Goal: Information Seeking & Learning: Learn about a topic

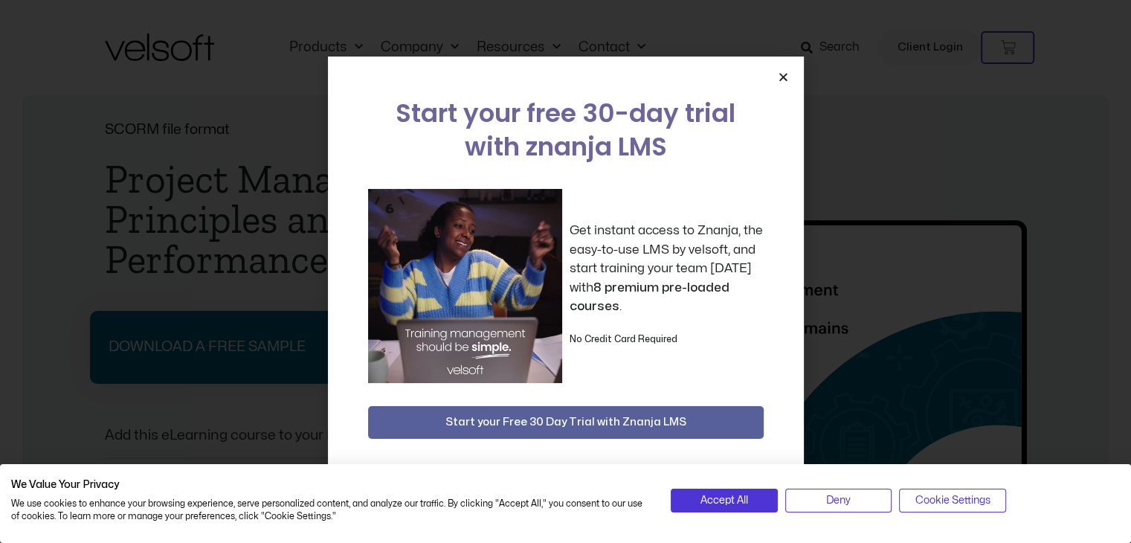
click at [783, 76] on icon "Close" at bounding box center [783, 76] width 11 height 11
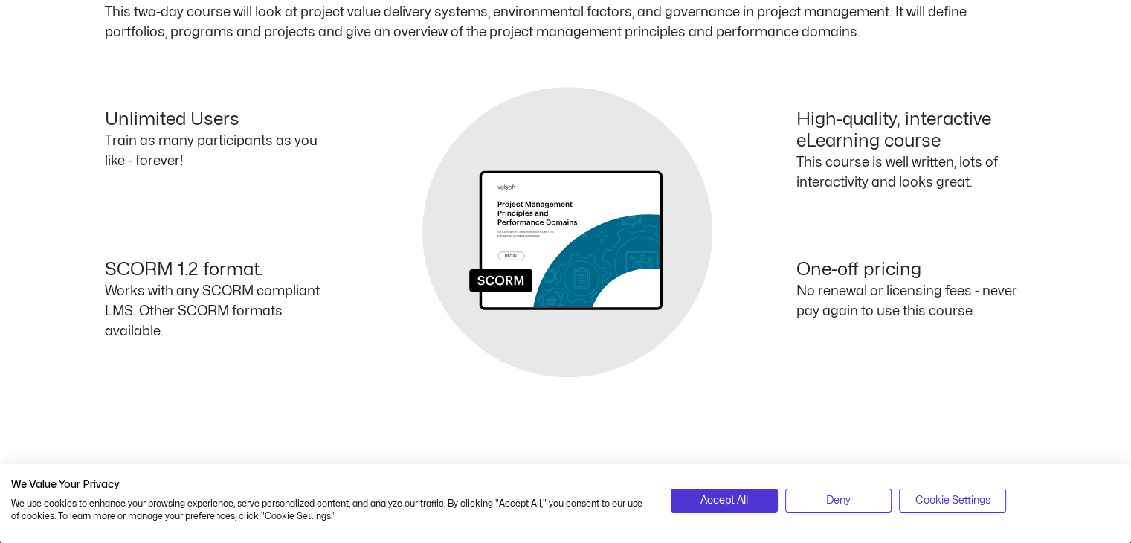
scroll to position [893, 0]
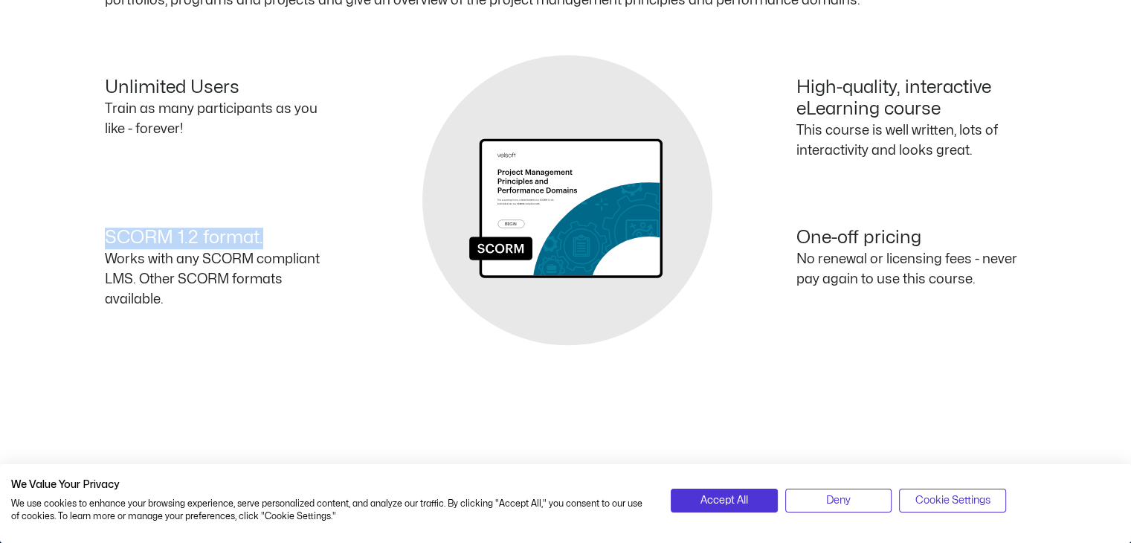
drag, startPoint x: 102, startPoint y: 234, endPoint x: 272, endPoint y: 223, distance: 170.7
click at [272, 223] on div "Description Course Outline Project management has evolved over the past few yea…" at bounding box center [565, 121] width 1131 height 729
copy h4 "SCORM 1.2 format."
click at [745, 504] on span "Accept All" at bounding box center [725, 500] width 48 height 16
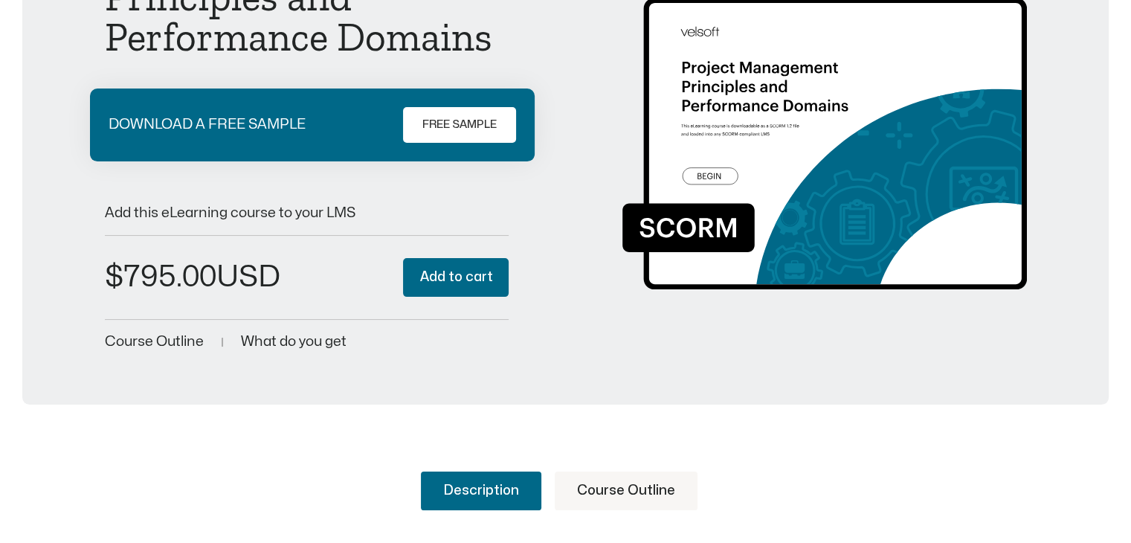
scroll to position [223, 0]
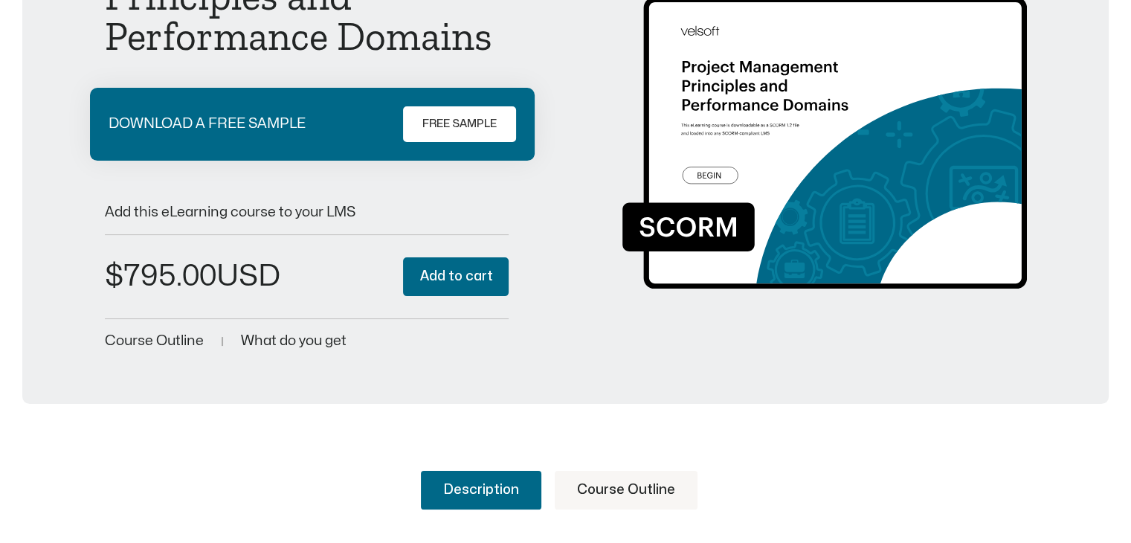
click at [193, 338] on span "Course Outline" at bounding box center [154, 341] width 99 height 14
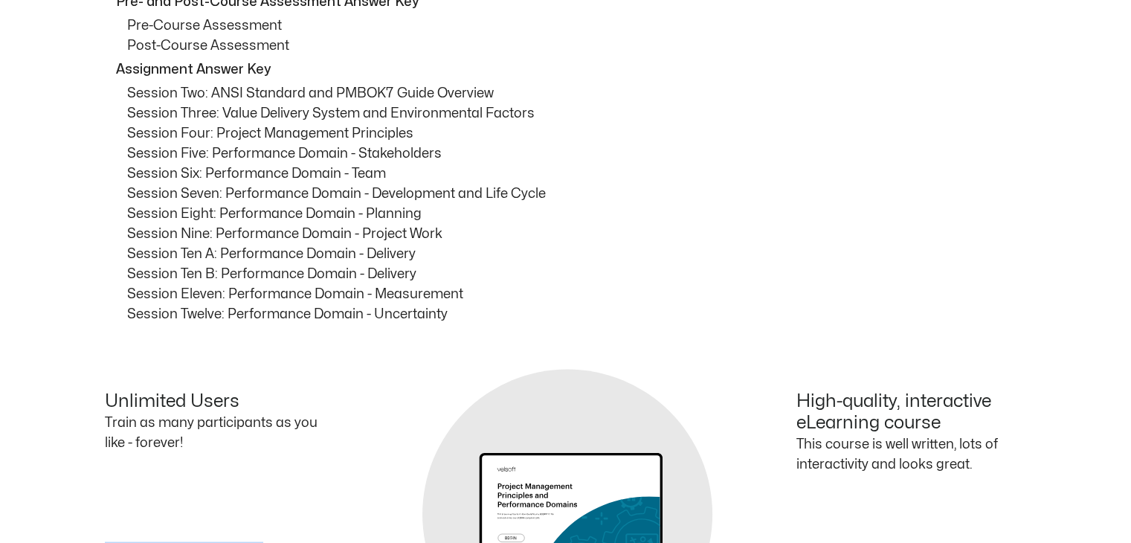
scroll to position [2440, 0]
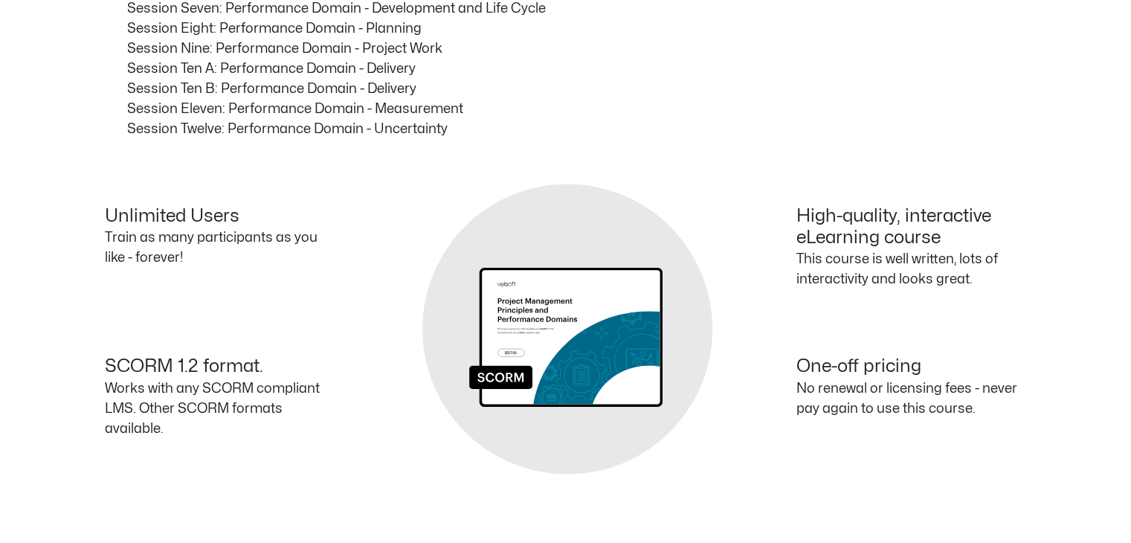
drag, startPoint x: 107, startPoint y: 213, endPoint x: 243, endPoint y: 215, distance: 136.2
click at [243, 215] on h4 "Unlimited Users" at bounding box center [220, 217] width 231 height 22
copy h4 "Unlimited Users"
